Goal: Information Seeking & Learning: Learn about a topic

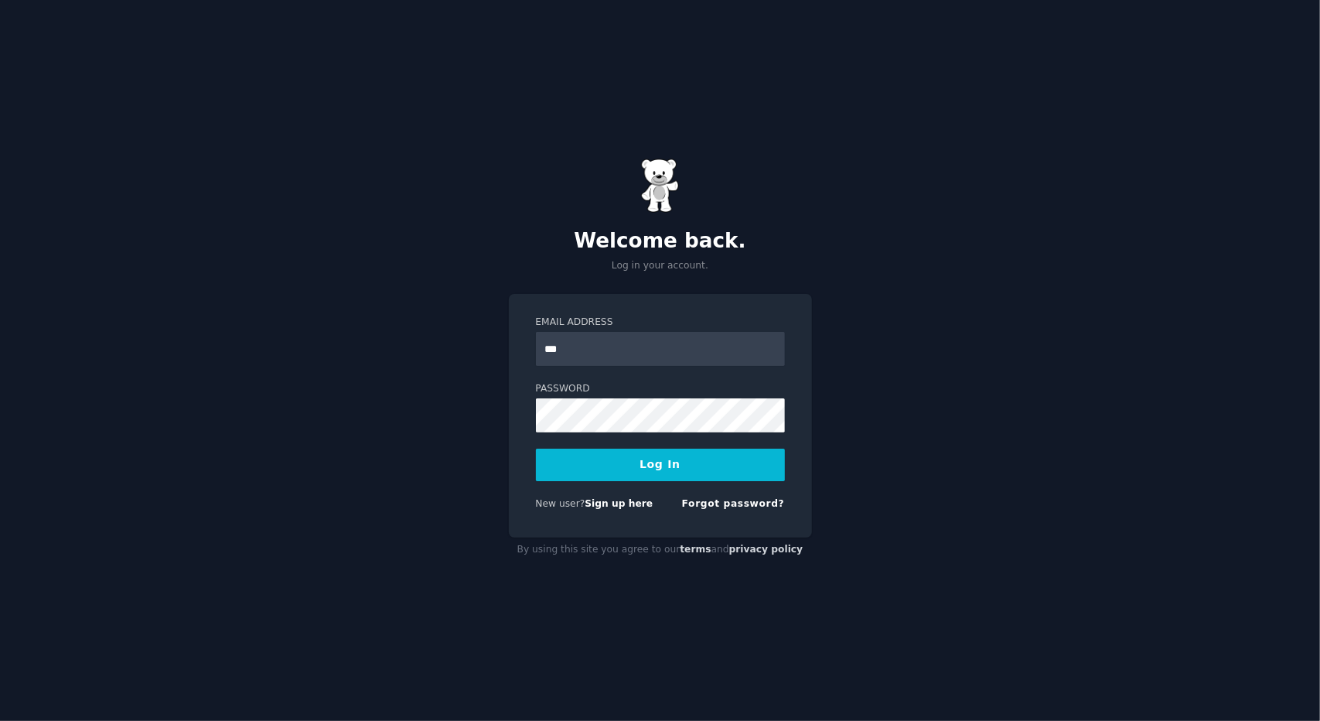
type input "**********"
click at [536, 448] on button "Log In" at bounding box center [660, 464] width 249 height 32
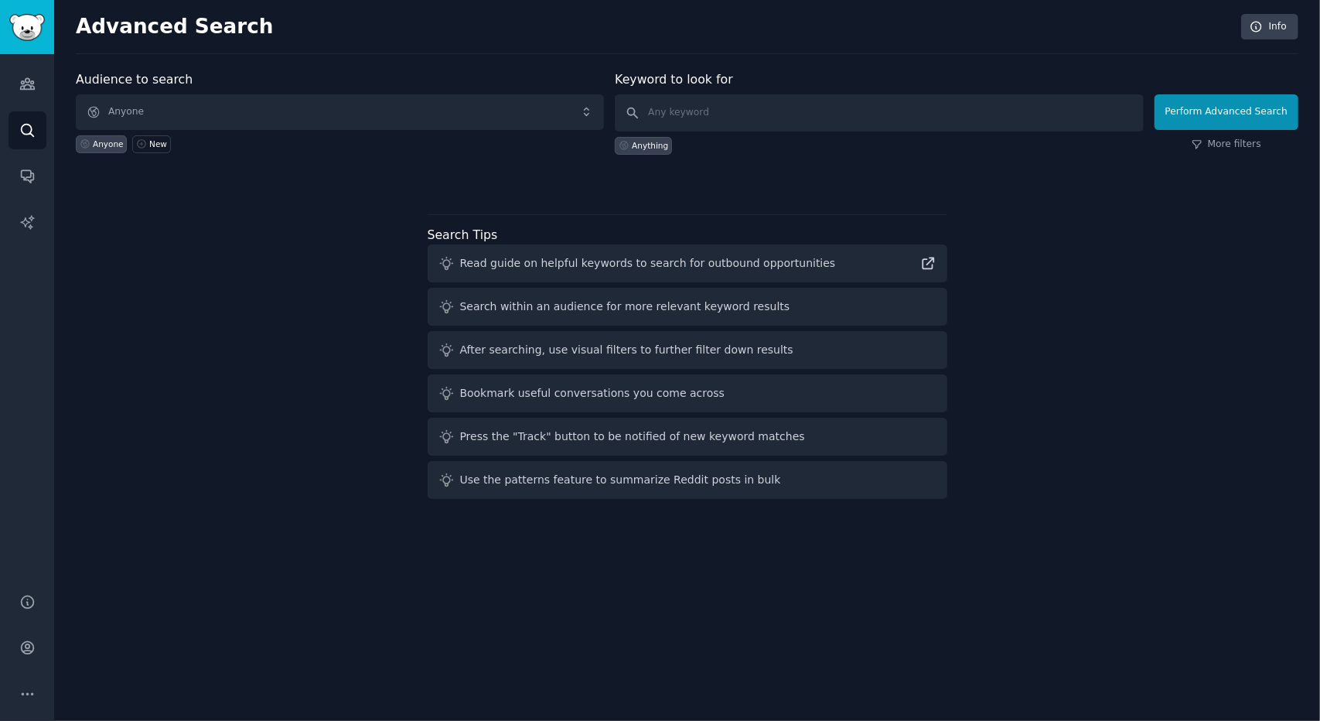
click at [761, 143] on div "Anything" at bounding box center [879, 142] width 528 height 23
click at [734, 112] on input "text" at bounding box center [879, 112] width 528 height 37
type input "[DEMOGRAPHIC_DATA]"
click button "Perform Advanced Search" at bounding box center [1226, 112] width 144 height 36
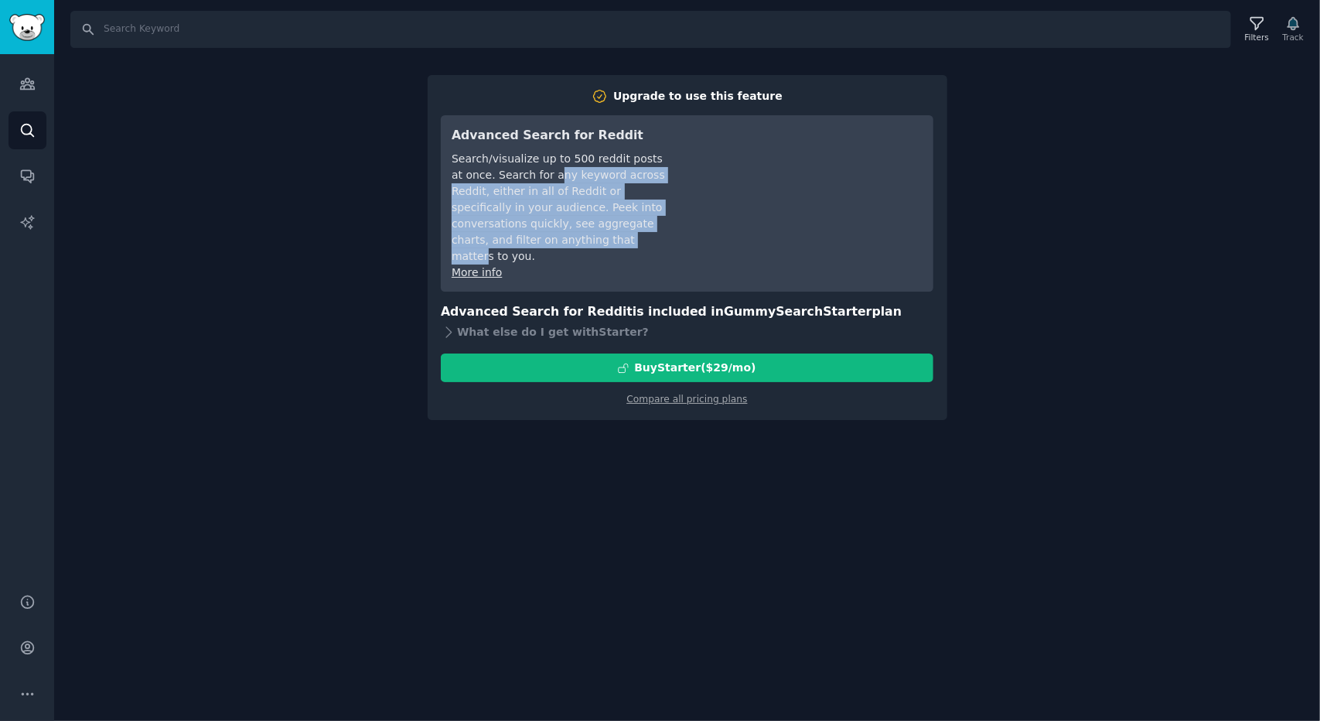
drag, startPoint x: 543, startPoint y: 179, endPoint x: 567, endPoint y: 246, distance: 70.7
click at [567, 246] on div "Search/visualize up to 500 reddit posts at once. Search for any keyword across …" at bounding box center [559, 208] width 217 height 114
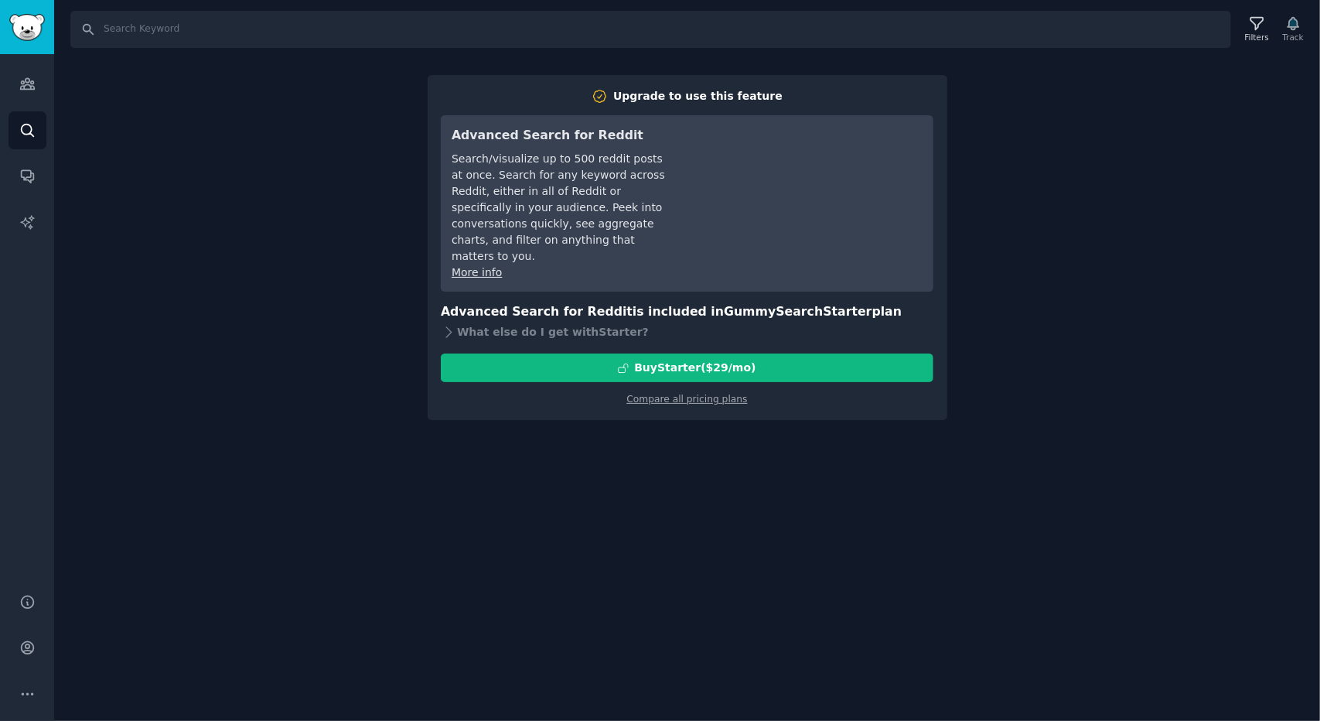
click at [254, 235] on div "Search Filters Track Upgrade to use this feature Advanced Search for Reddit Sea…" at bounding box center [687, 360] width 1266 height 721
click at [39, 75] on link "Audiences" at bounding box center [28, 84] width 38 height 38
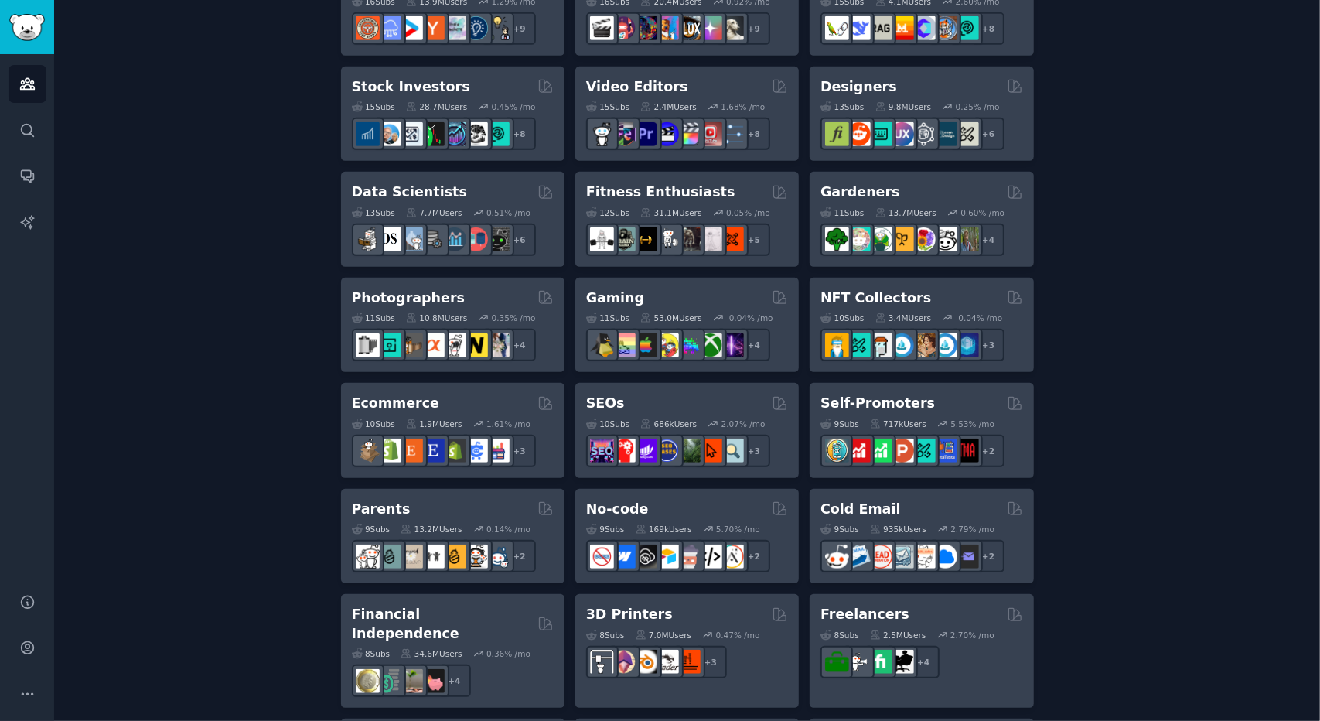
scroll to position [555, 0]
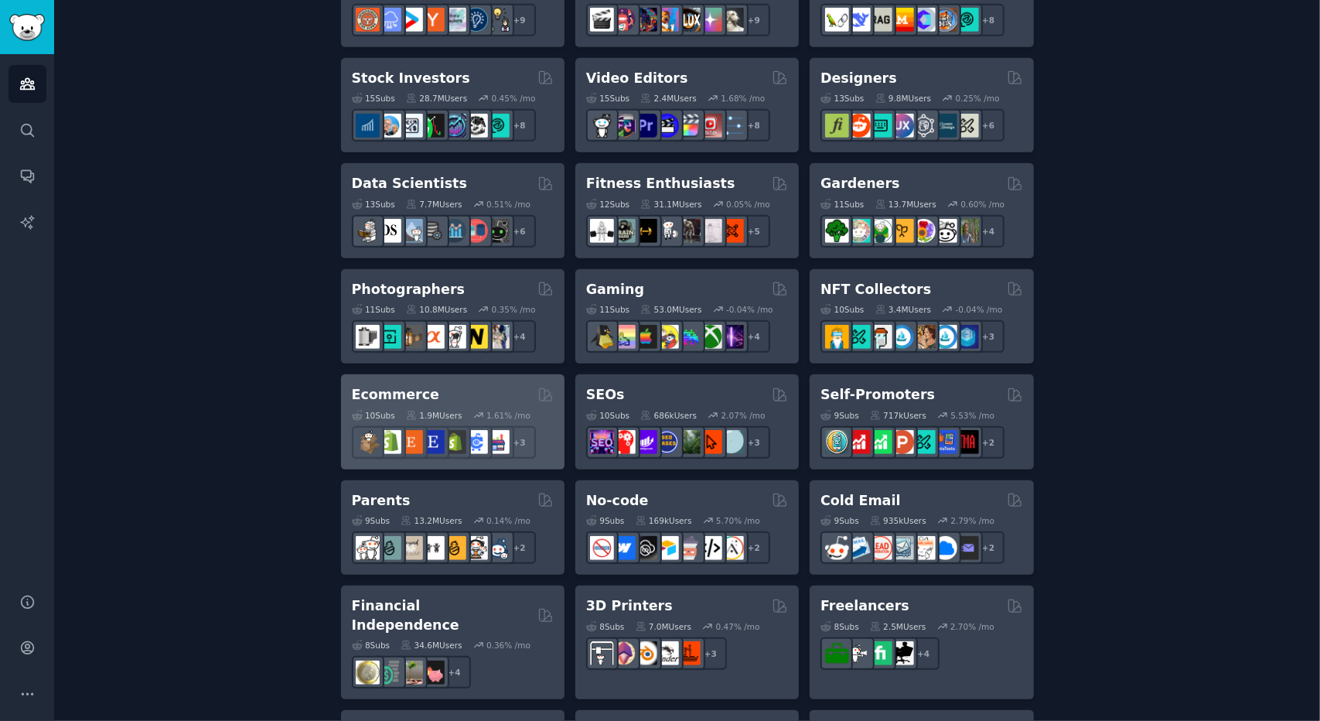
click at [383, 390] on h2 "Ecommerce" at bounding box center [396, 394] width 88 height 19
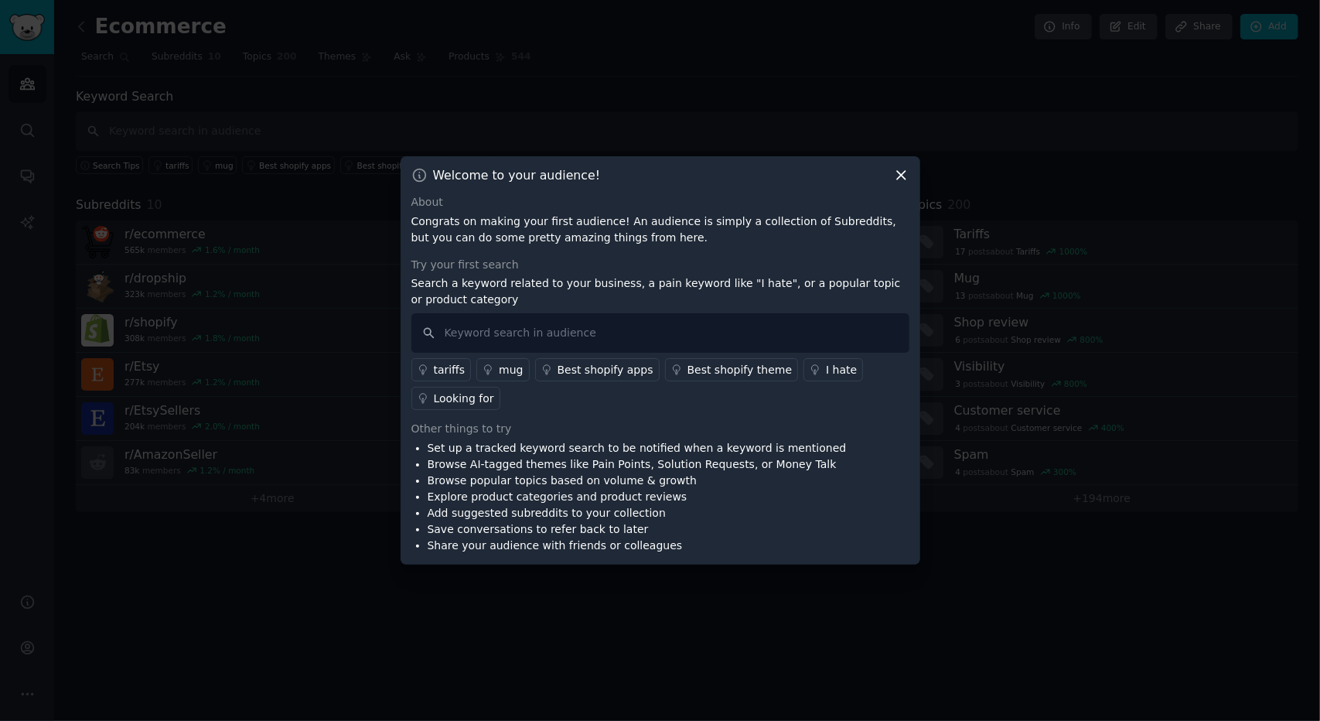
click at [896, 181] on icon at bounding box center [901, 175] width 16 height 16
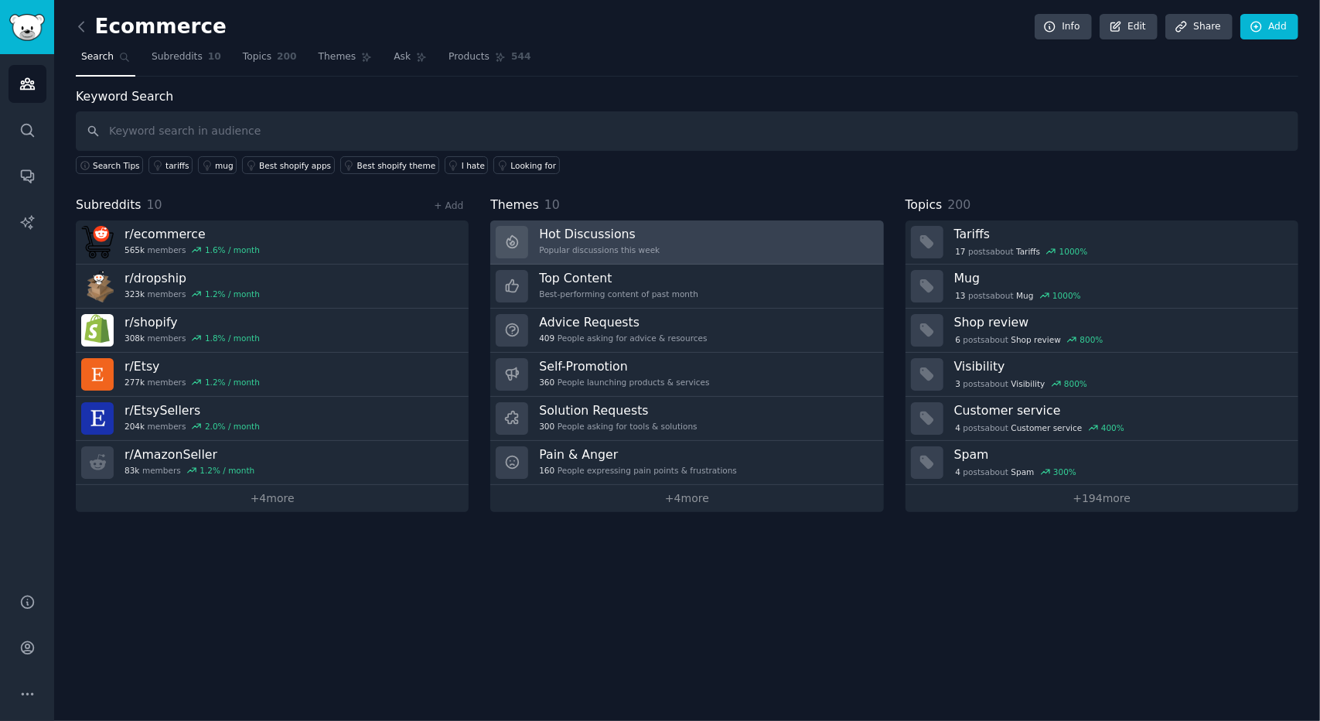
click at [708, 233] on link "Hot Discussions Popular discussions this week" at bounding box center [686, 242] width 393 height 44
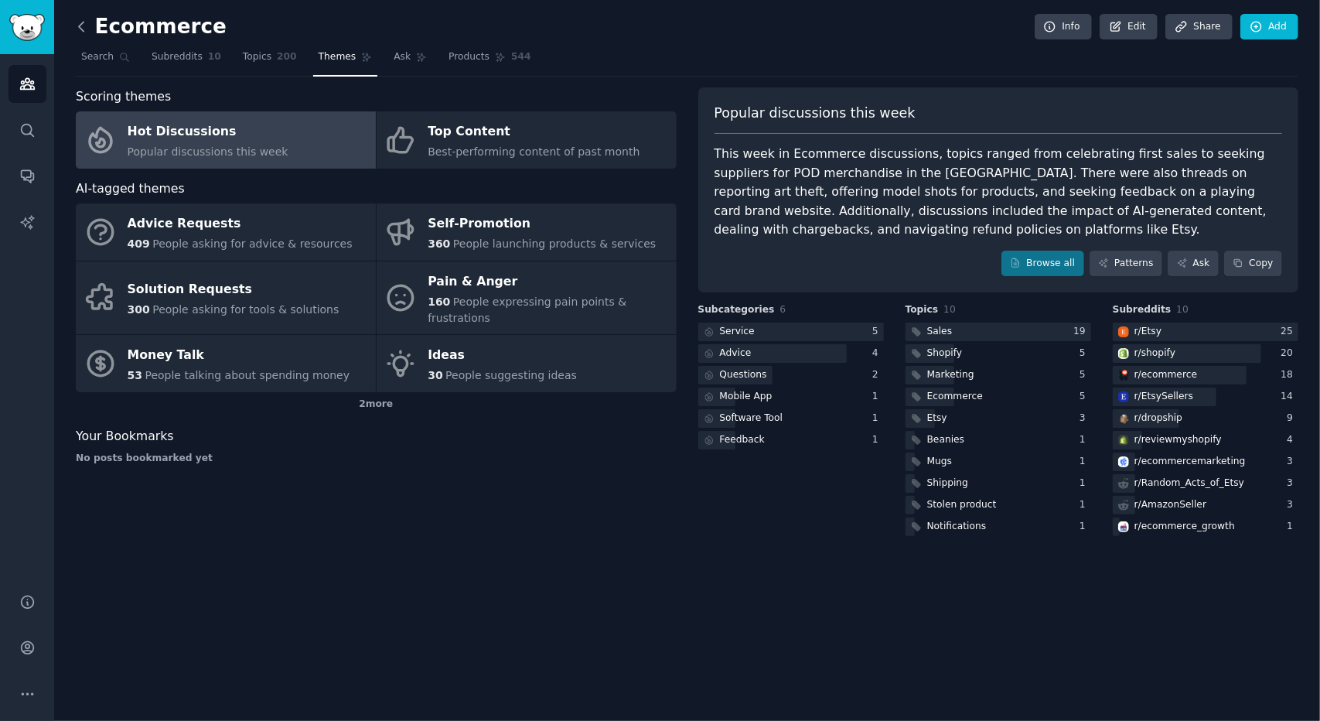
click at [89, 19] on icon at bounding box center [81, 27] width 16 height 16
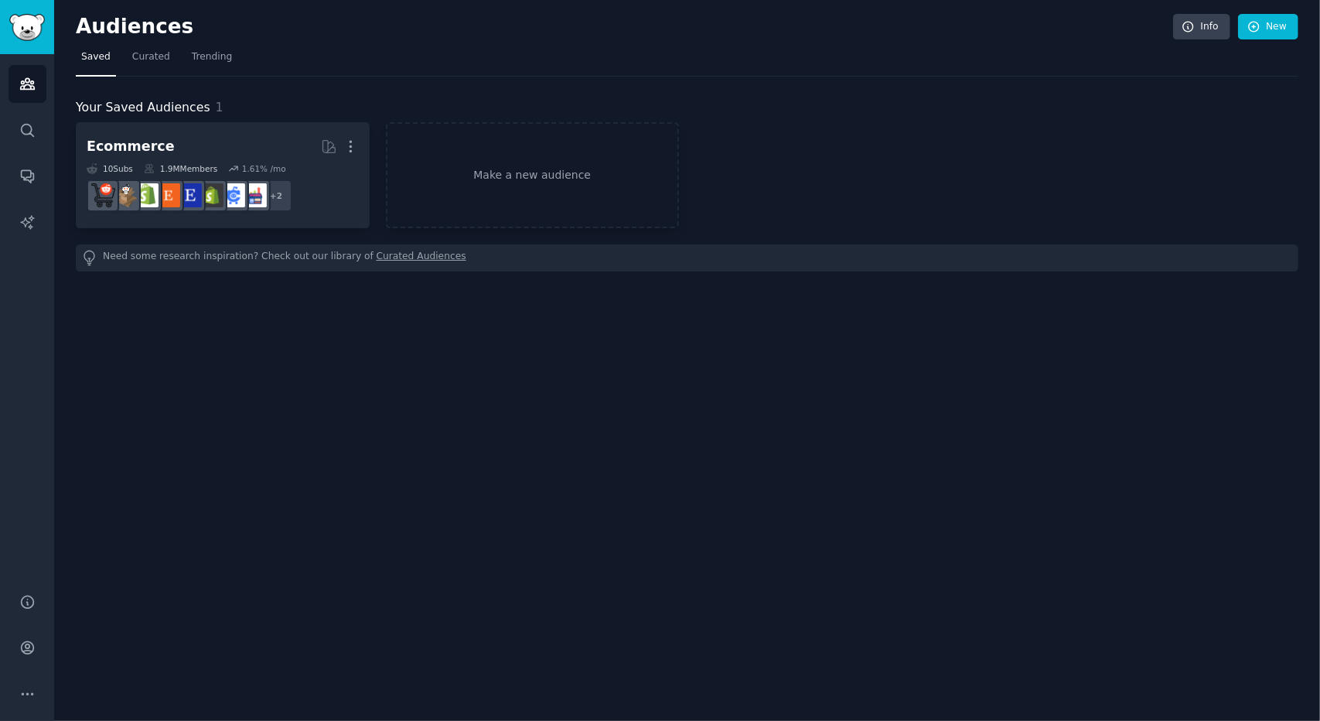
click at [89, 18] on h2 "Audiences" at bounding box center [624, 27] width 1097 height 25
